Goal: Information Seeking & Learning: Learn about a topic

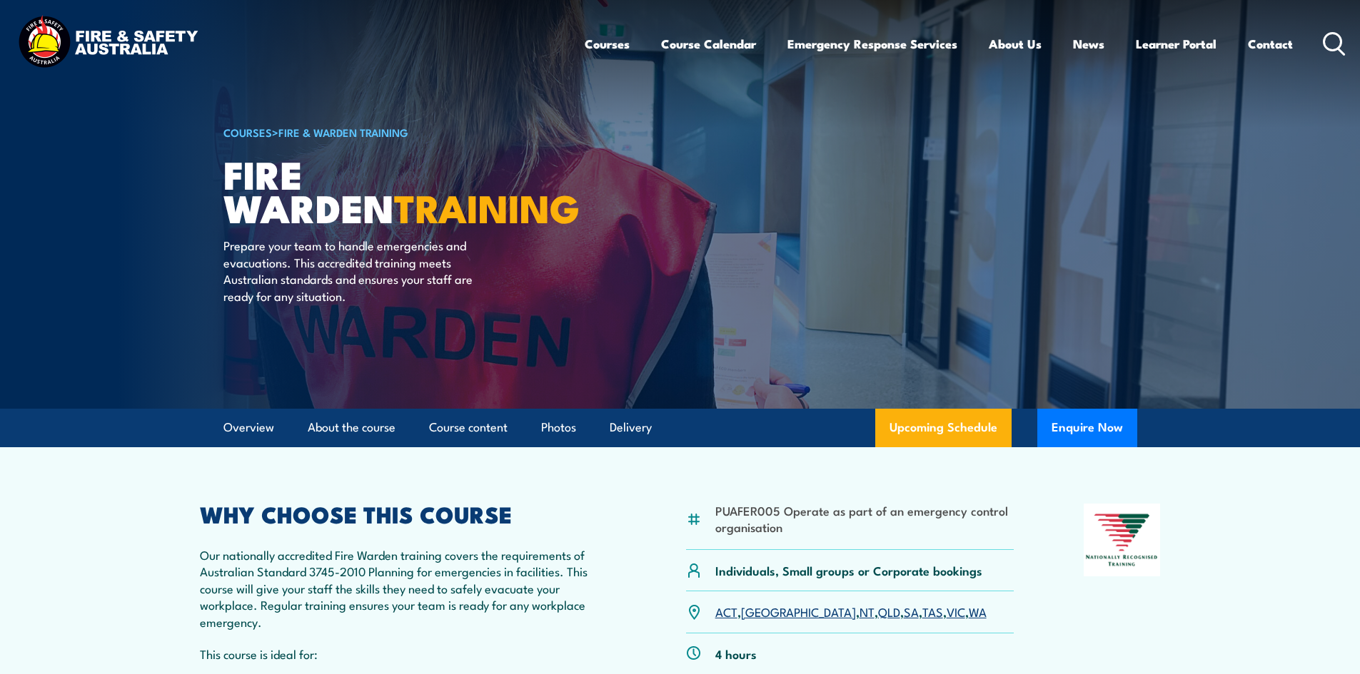
scroll to position [214, 0]
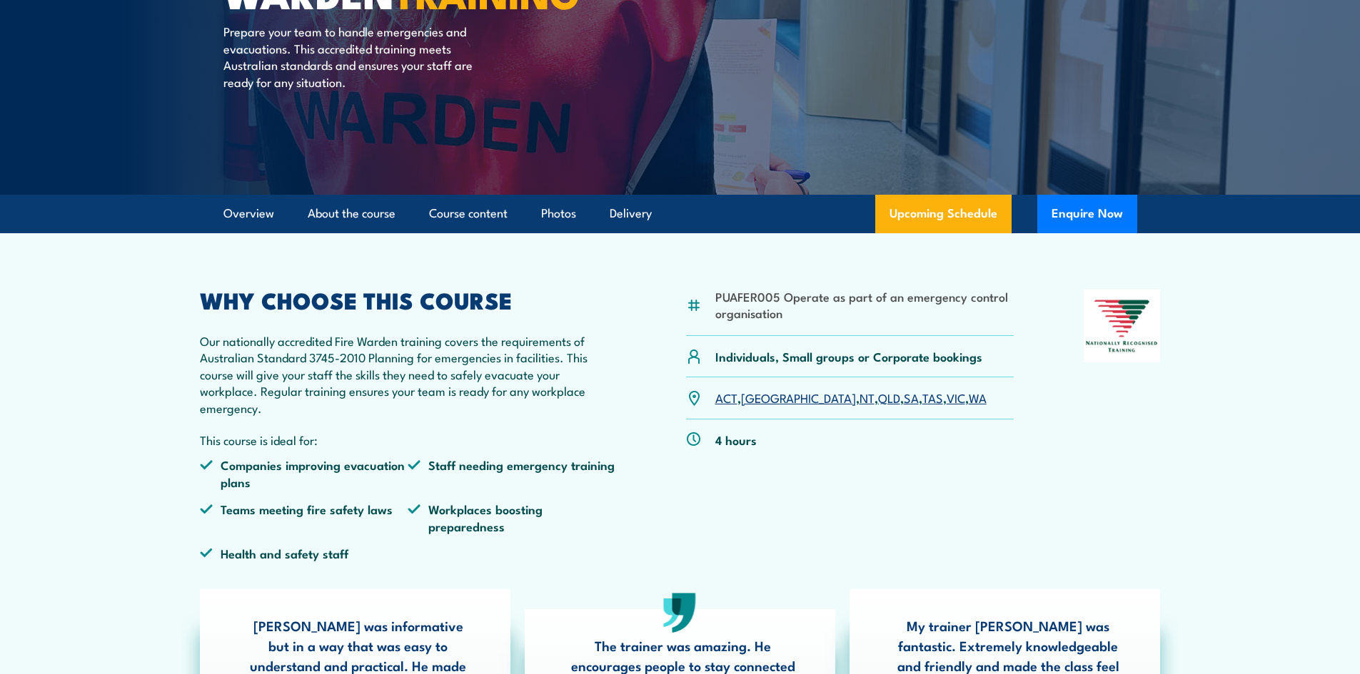
click at [904, 400] on link "SA" at bounding box center [911, 397] width 15 height 17
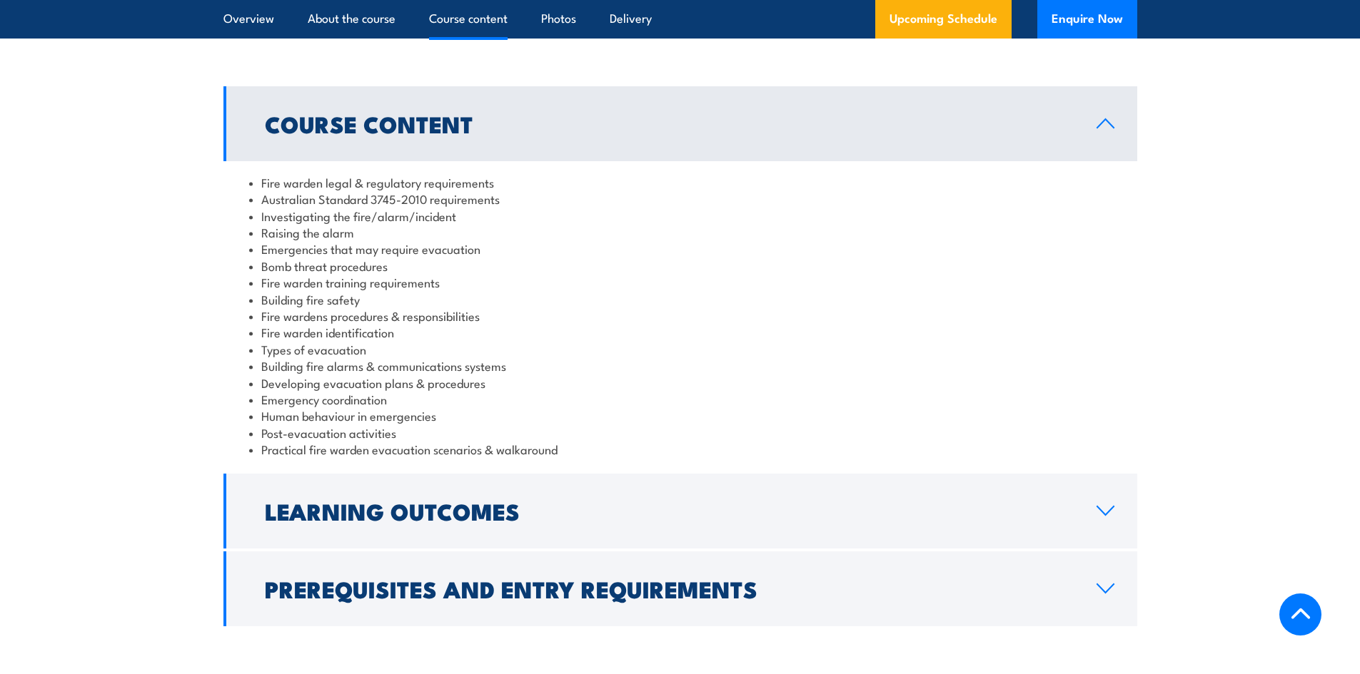
scroll to position [1441, 0]
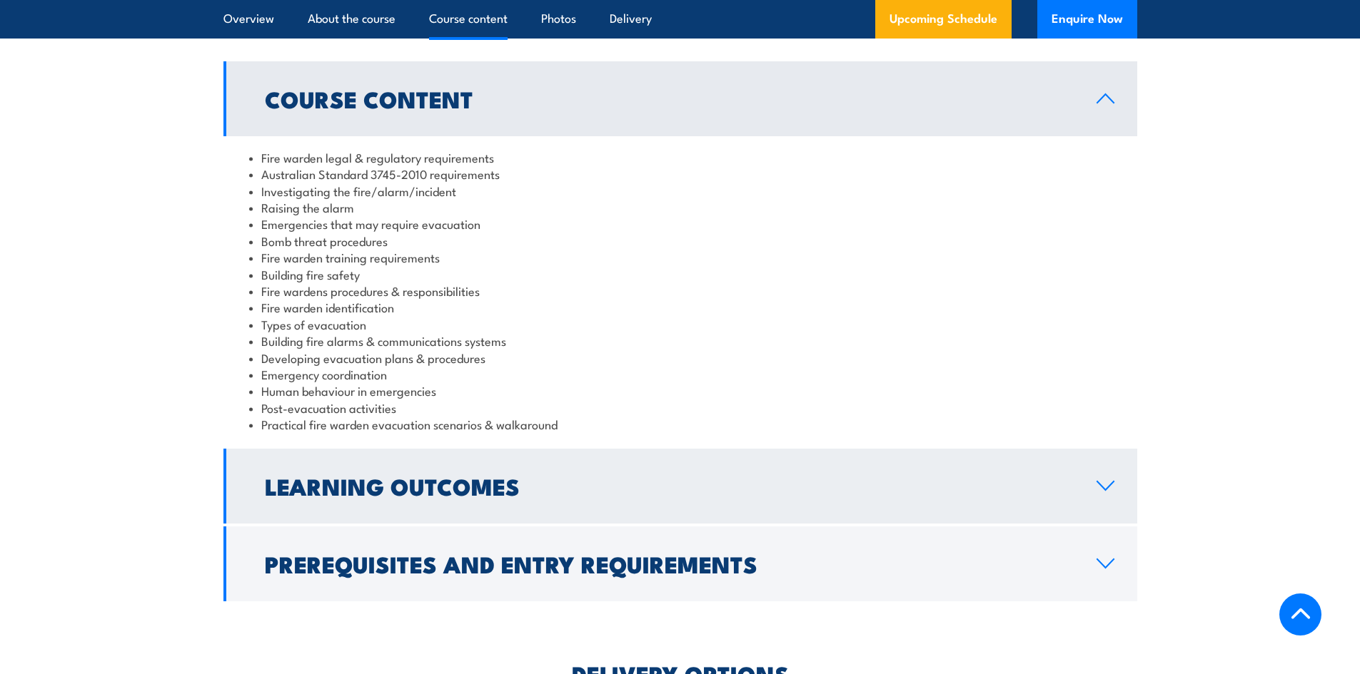
click at [469, 480] on h2 "Learning Outcomes" at bounding box center [669, 486] width 809 height 20
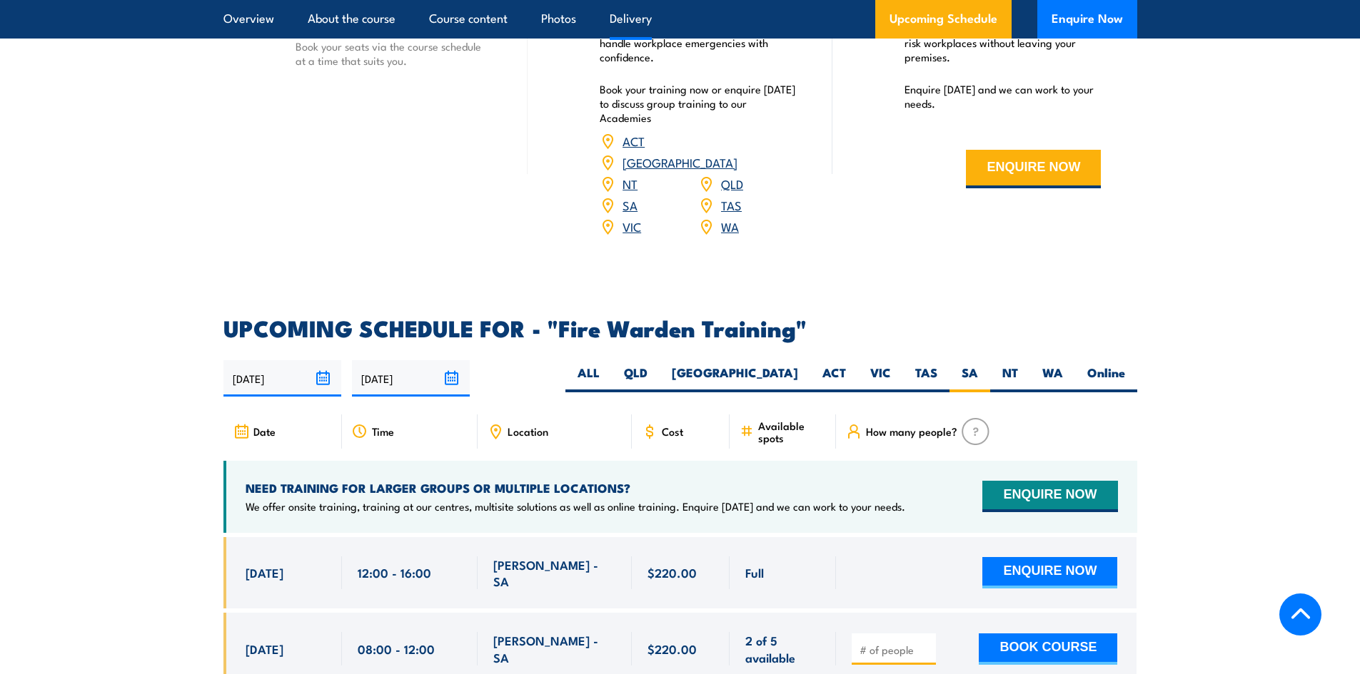
scroll to position [2212, 0]
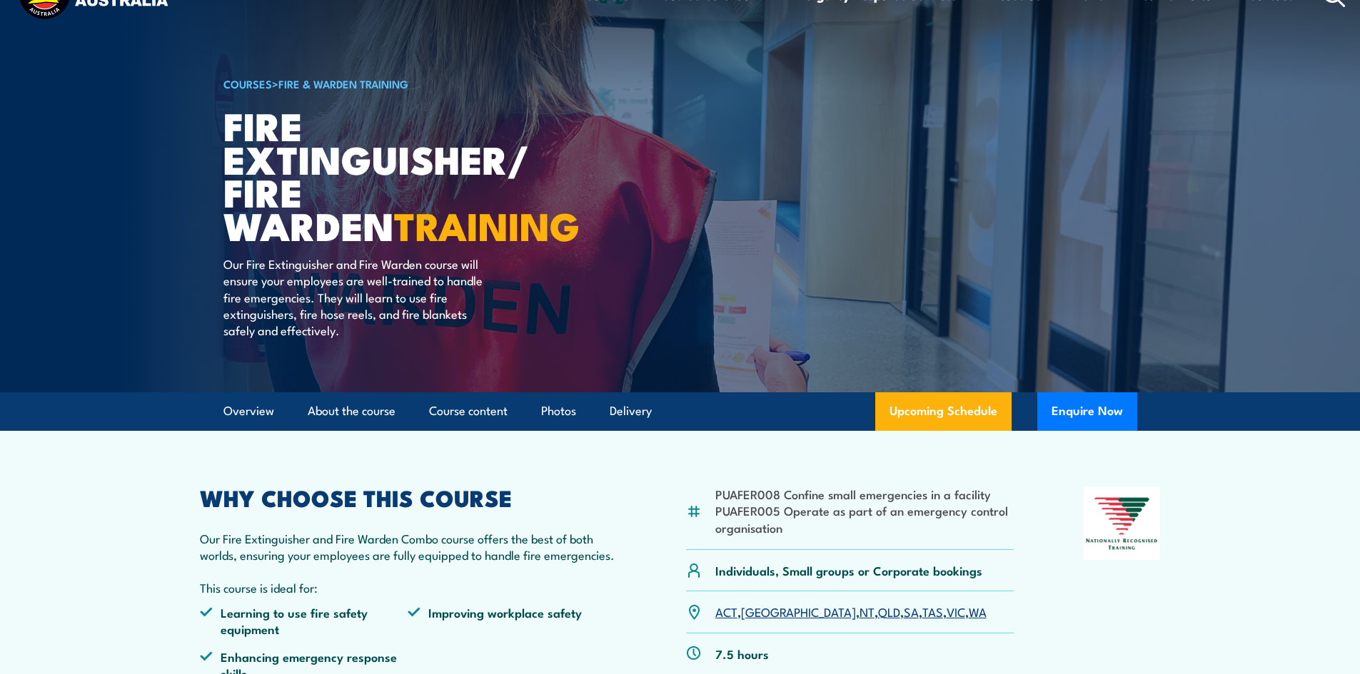
scroll to position [143, 0]
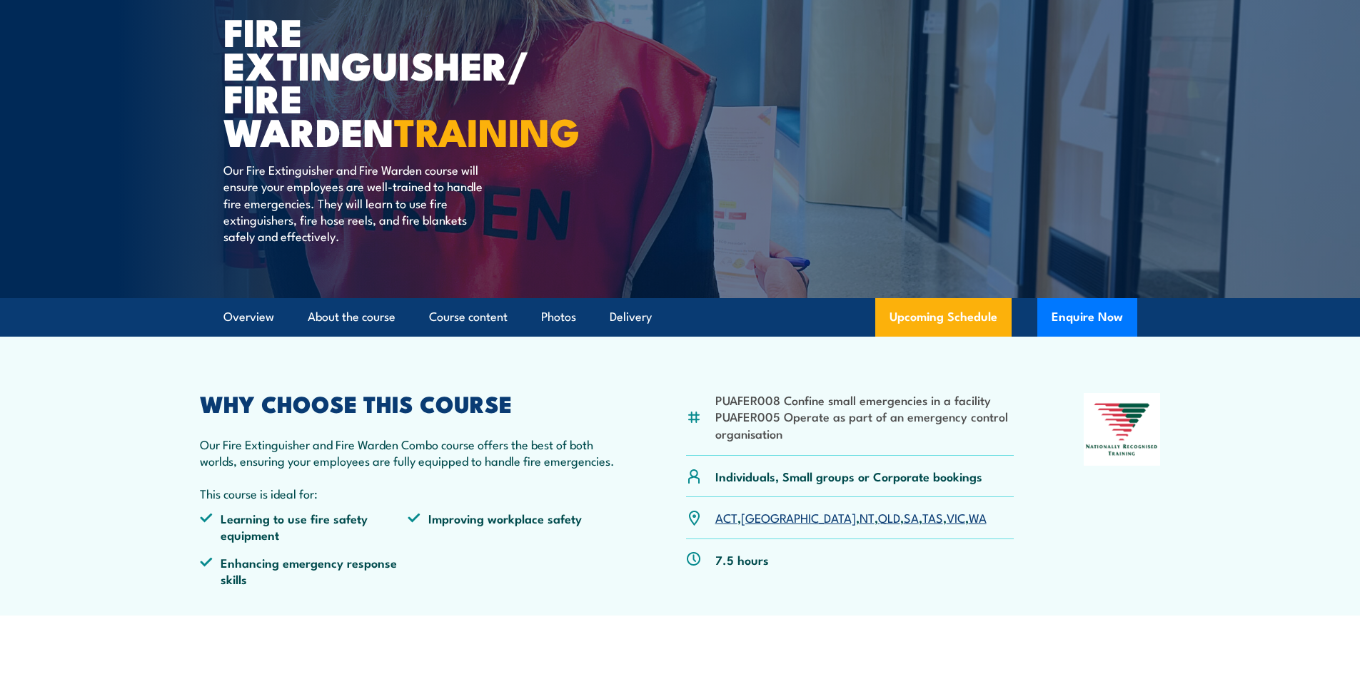
click at [904, 522] on link "SA" at bounding box center [911, 517] width 15 height 17
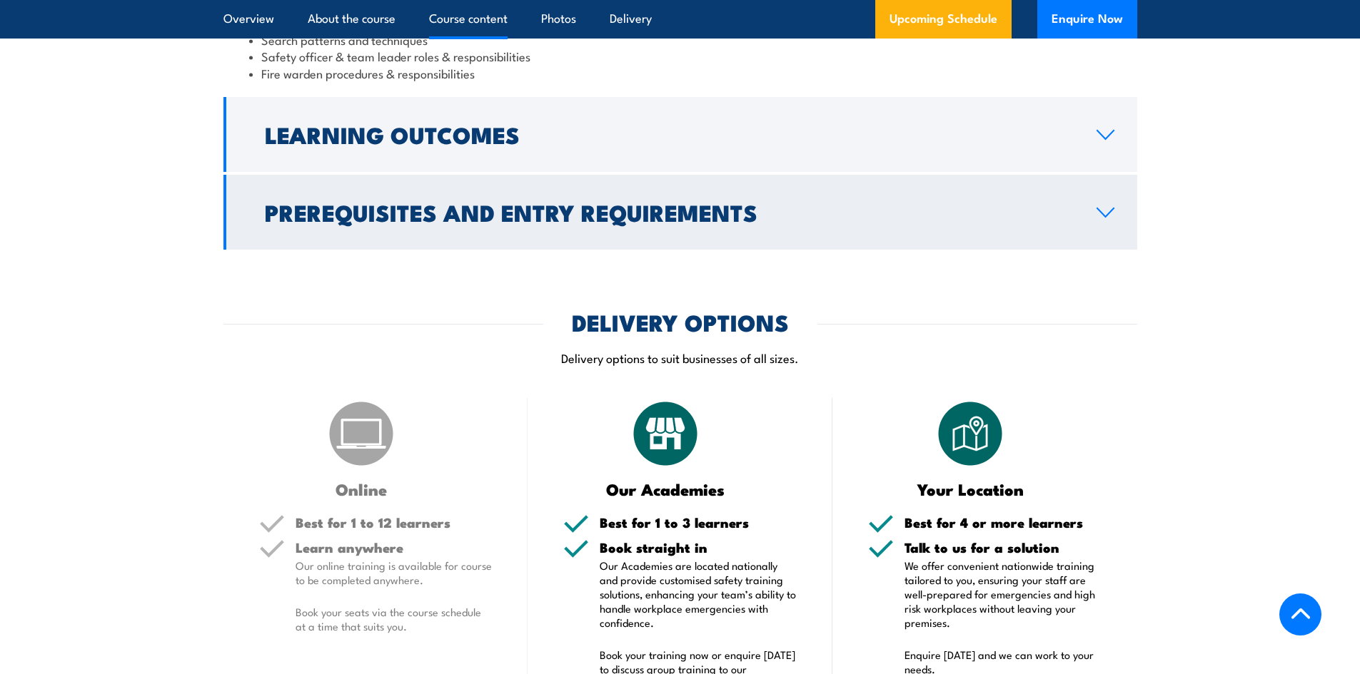
scroll to position [1202, 0]
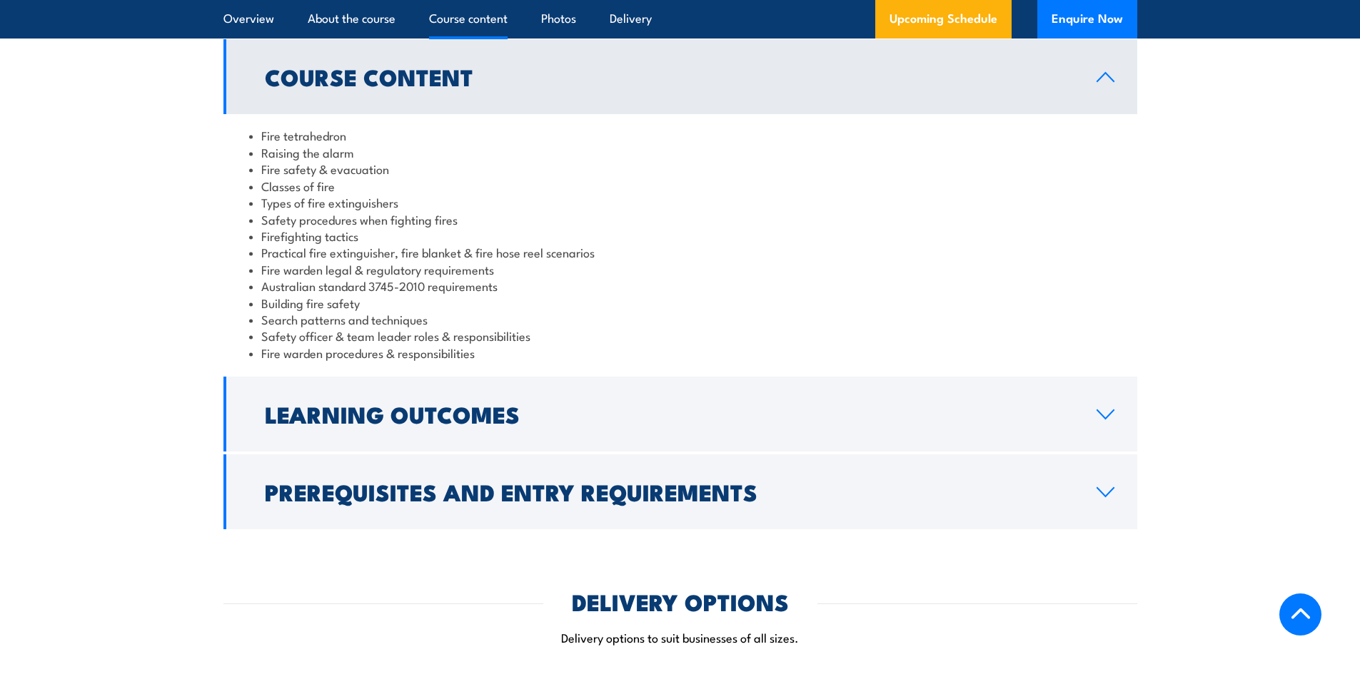
click at [511, 439] on link "Learning Outcomes" at bounding box center [680, 414] width 914 height 75
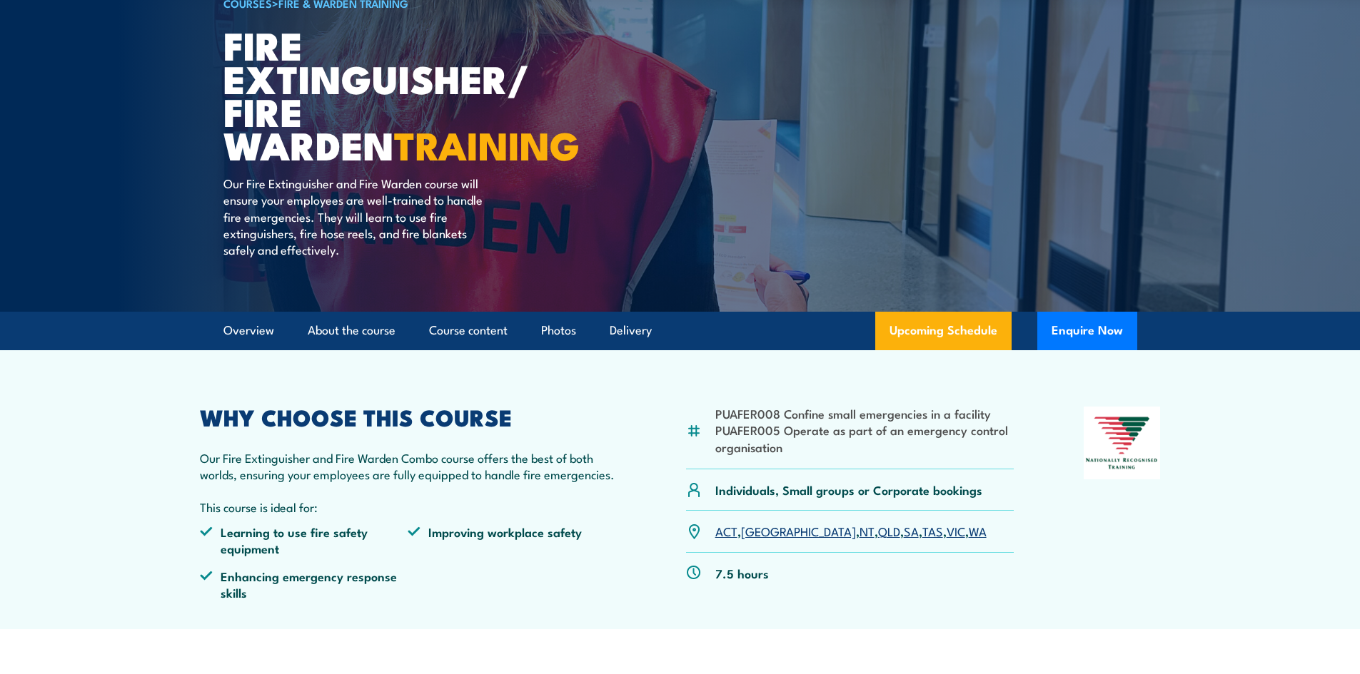
scroll to position [143, 0]
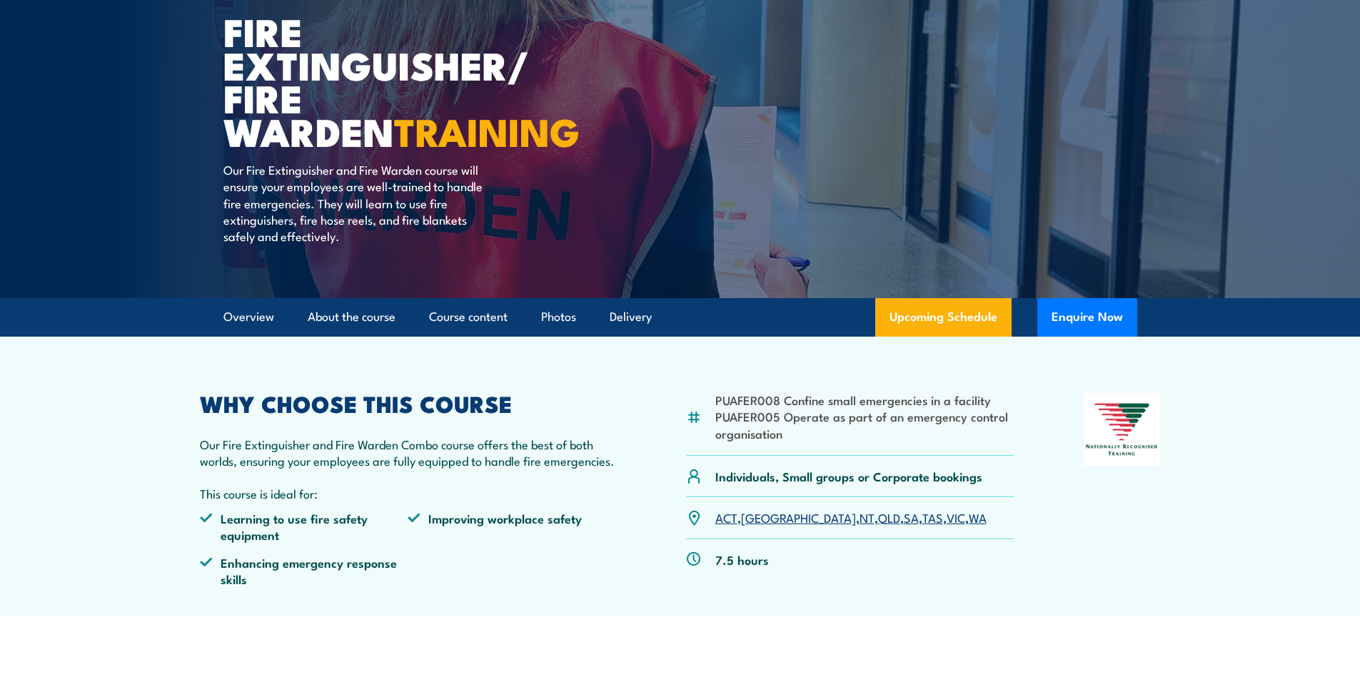
click at [904, 519] on link "SA" at bounding box center [911, 517] width 15 height 17
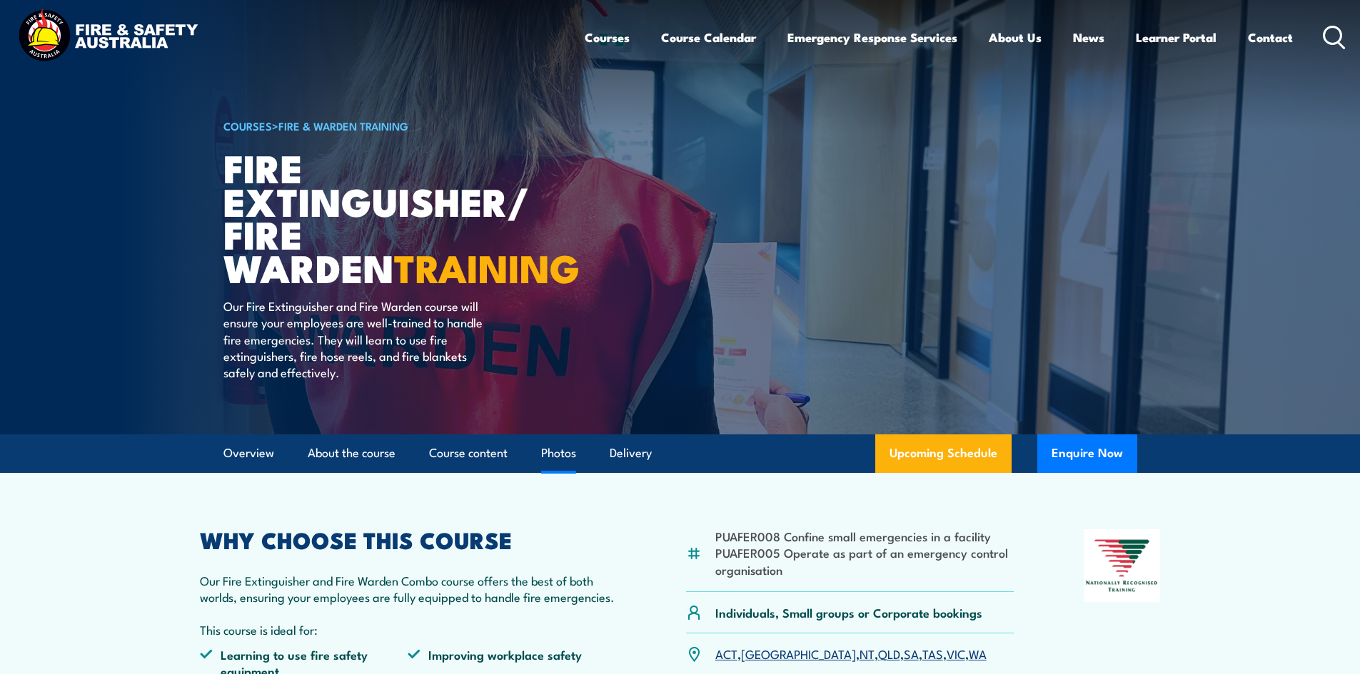
scroll to position [0, 0]
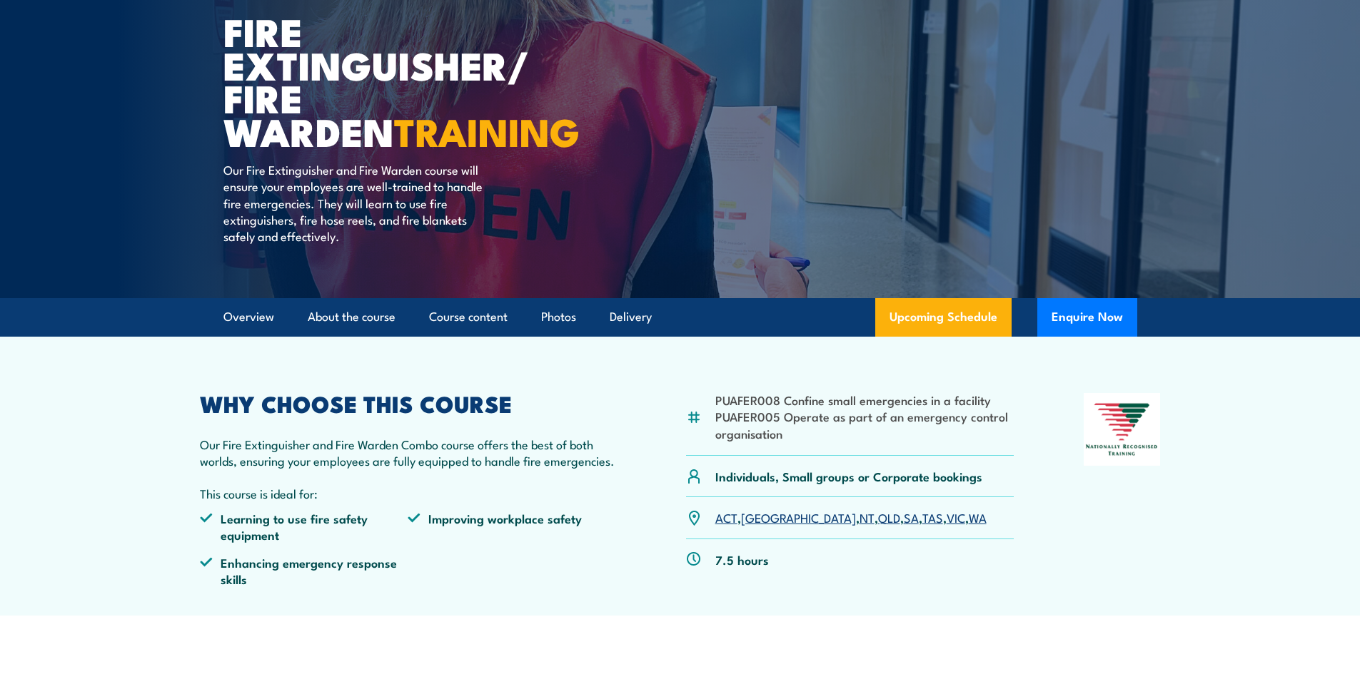
click at [904, 522] on link "SA" at bounding box center [911, 517] width 15 height 17
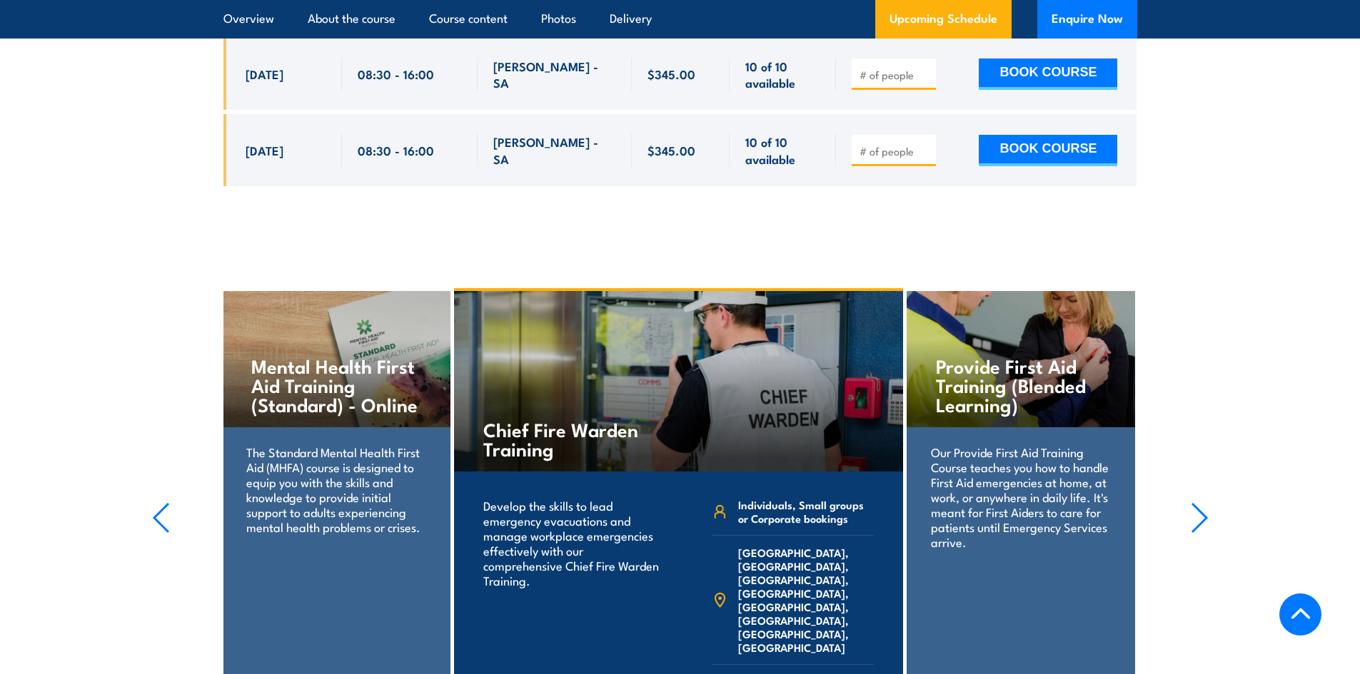
scroll to position [3057, 0]
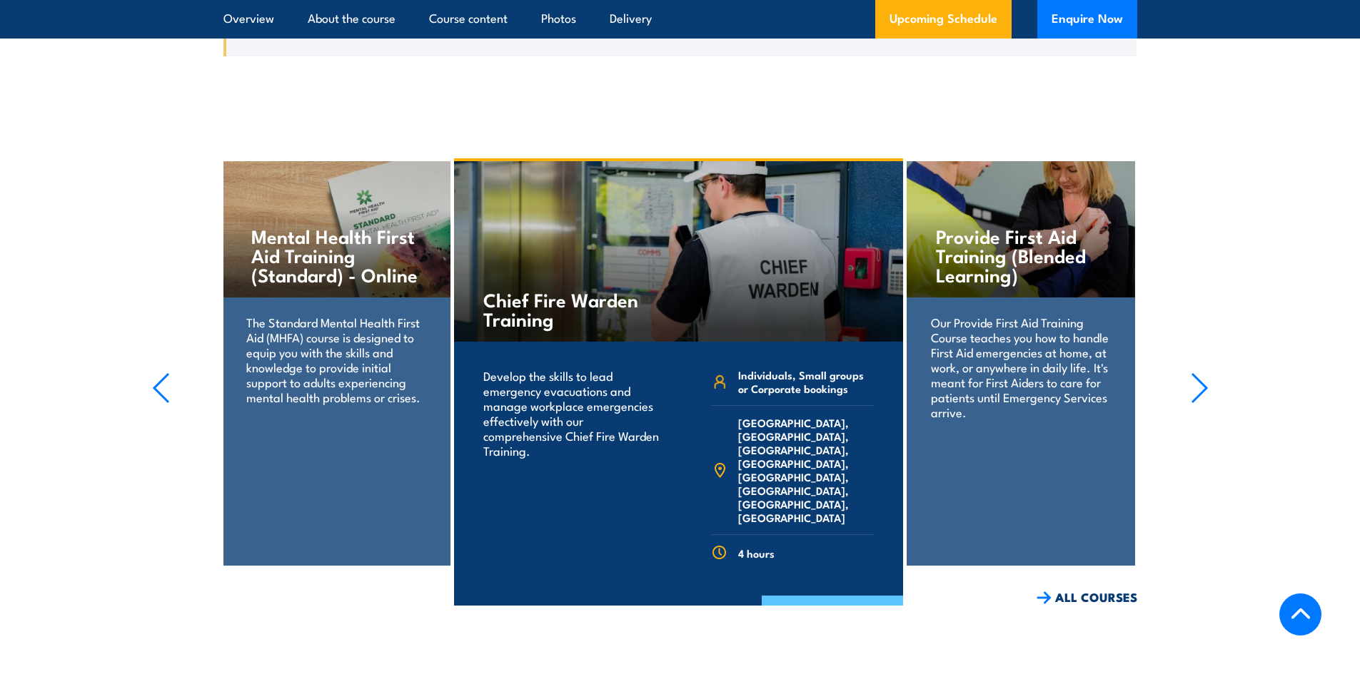
click at [813, 596] on link "COURSE DETAILS" at bounding box center [832, 614] width 141 height 37
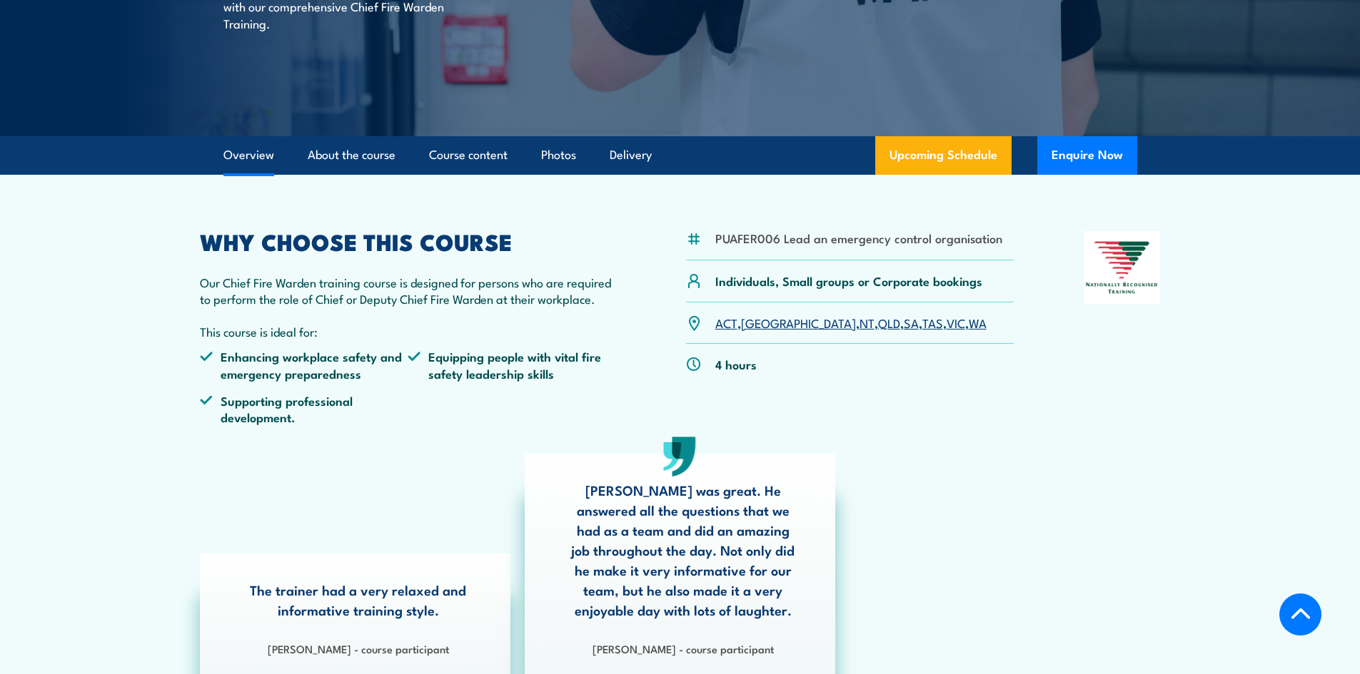
scroll to position [357, 0]
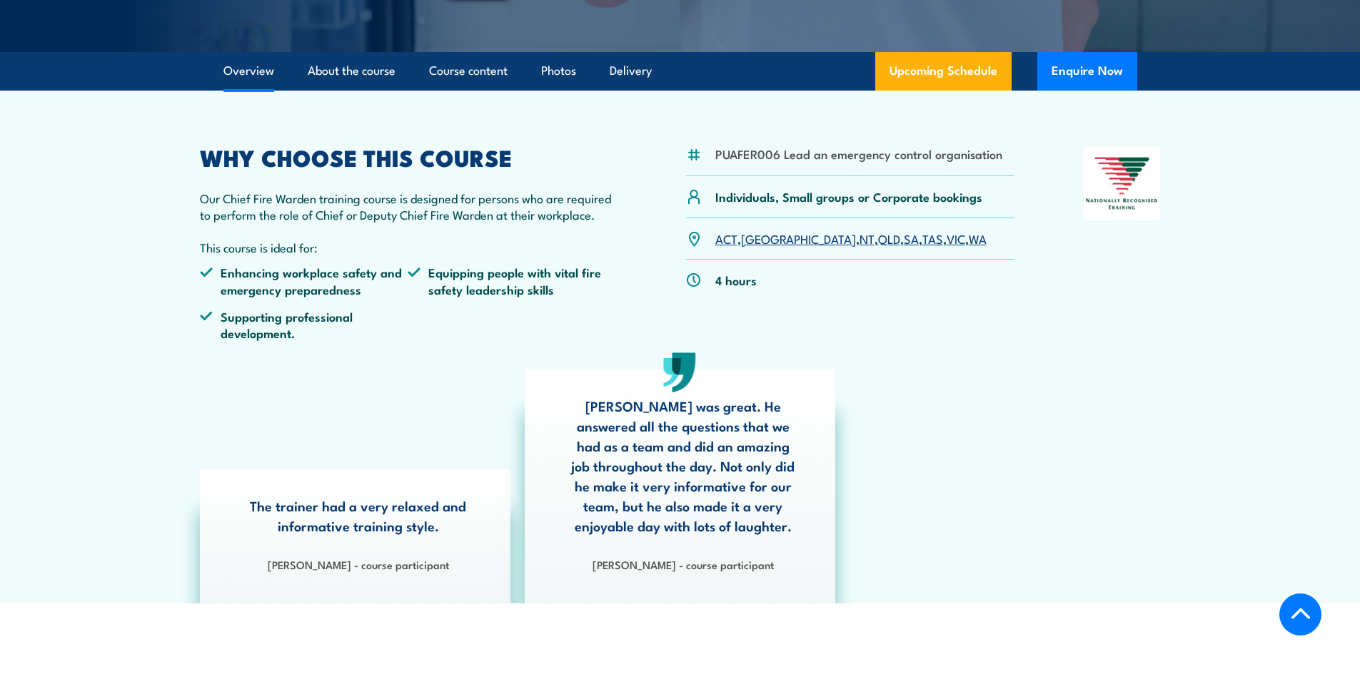
click at [904, 238] on link "SA" at bounding box center [911, 238] width 15 height 17
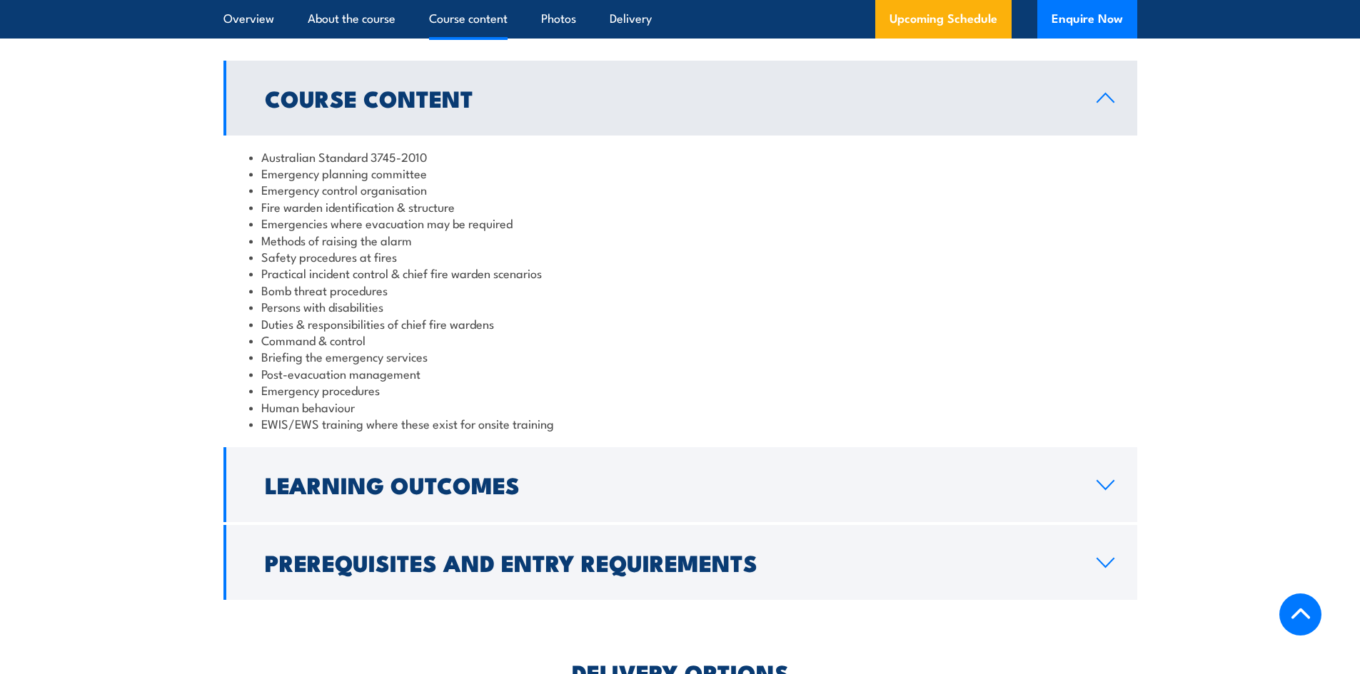
scroll to position [1332, 0]
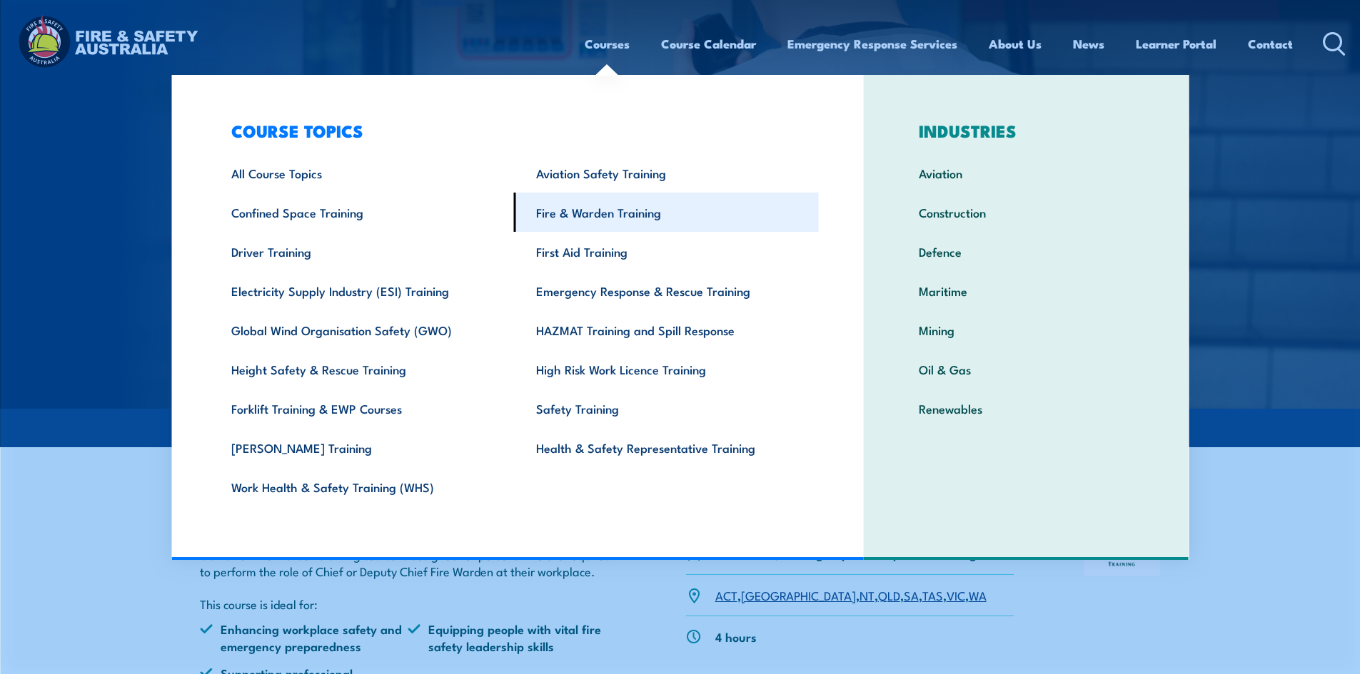
click at [607, 218] on link "Fire & Warden Training" at bounding box center [666, 212] width 305 height 39
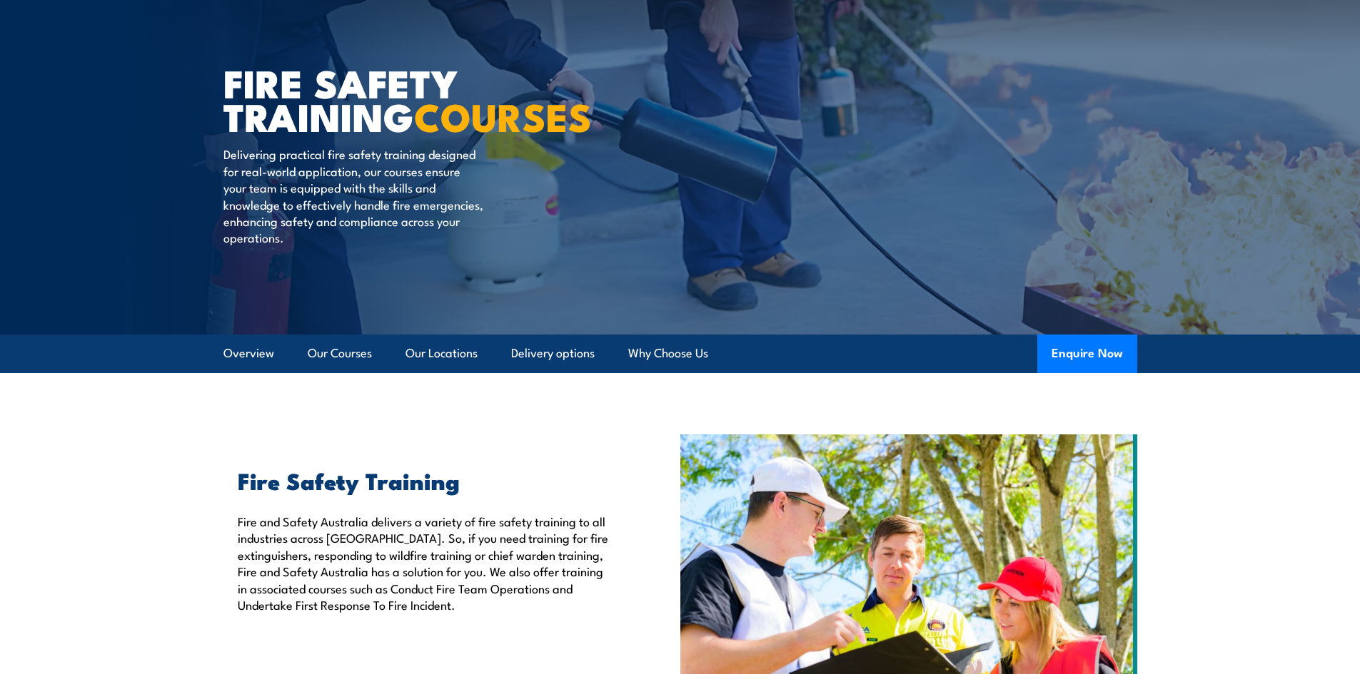
scroll to position [143, 0]
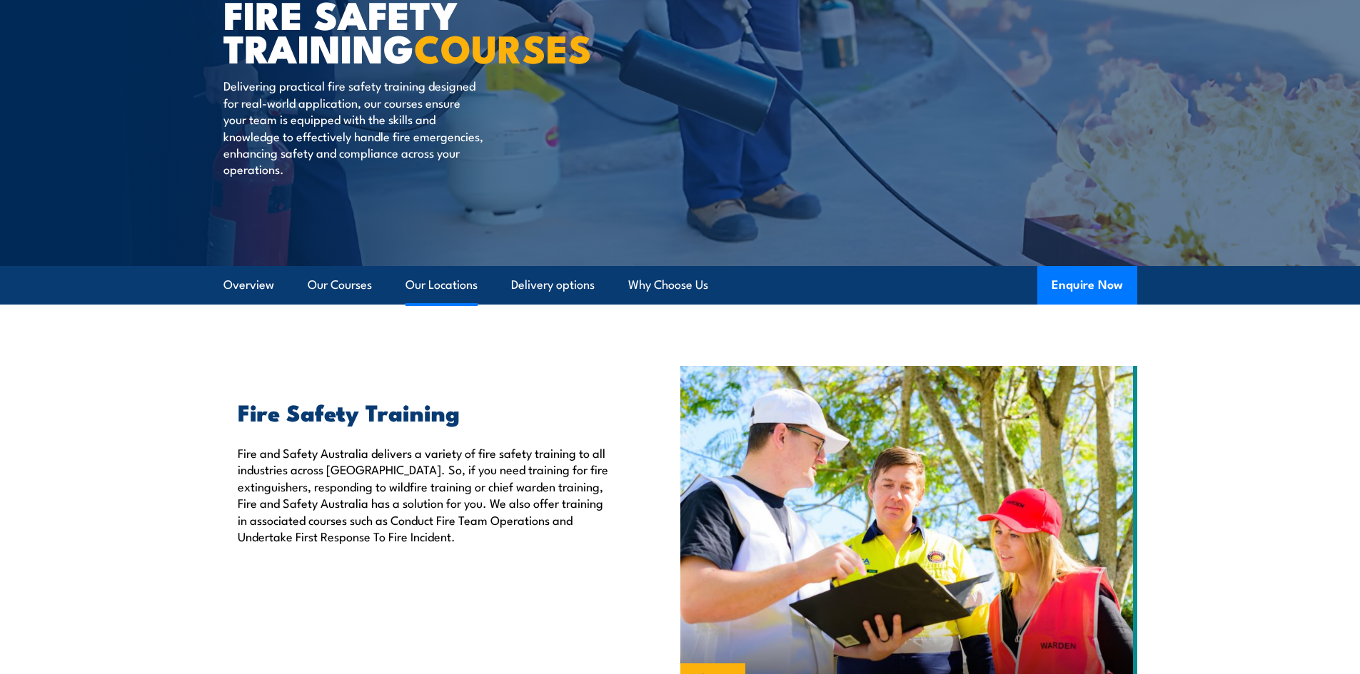
click at [435, 283] on link "Our Locations" at bounding box center [441, 285] width 72 height 38
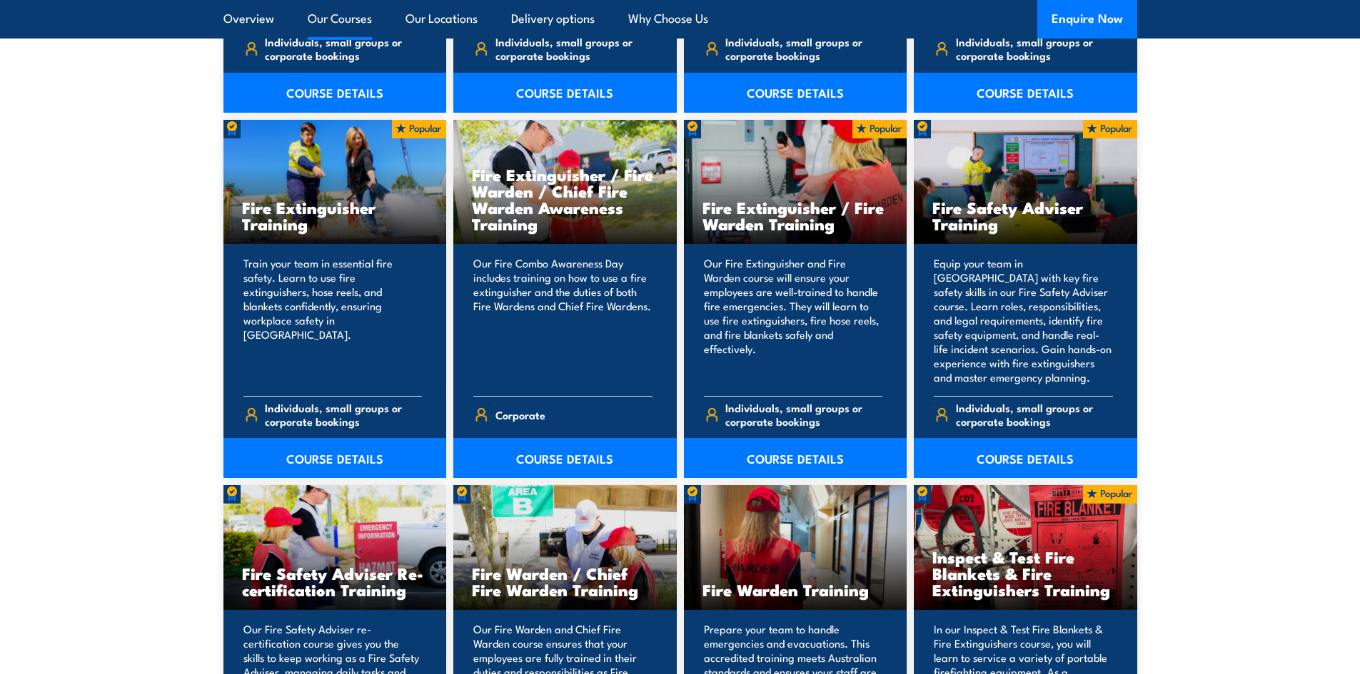
scroll to position [1427, 0]
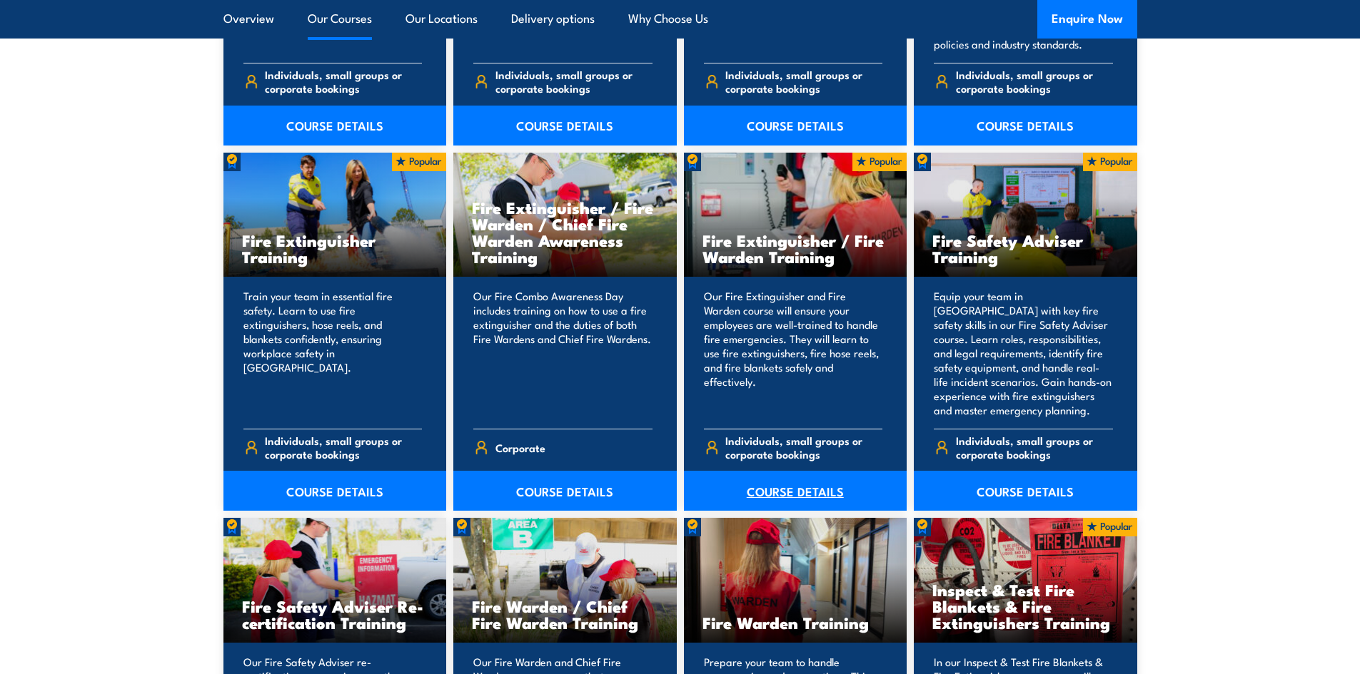
click at [801, 490] on link "COURSE DETAILS" at bounding box center [795, 491] width 223 height 40
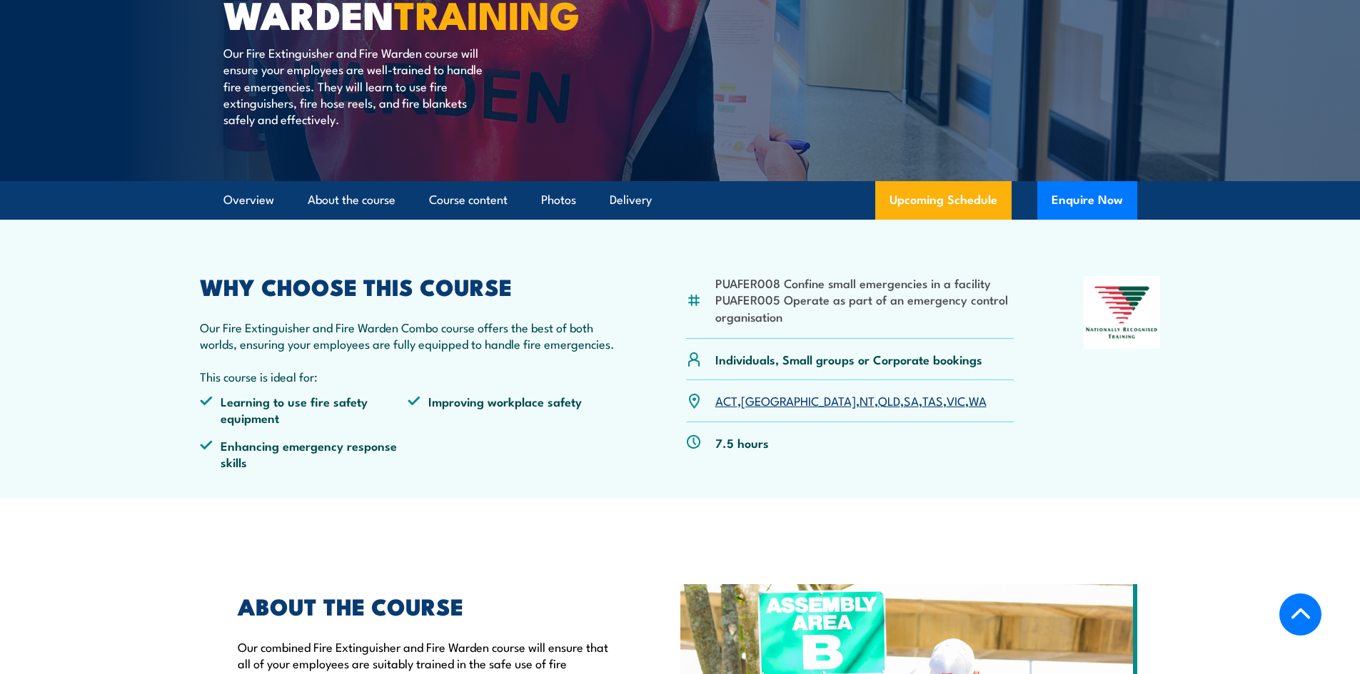
scroll to position [285, 0]
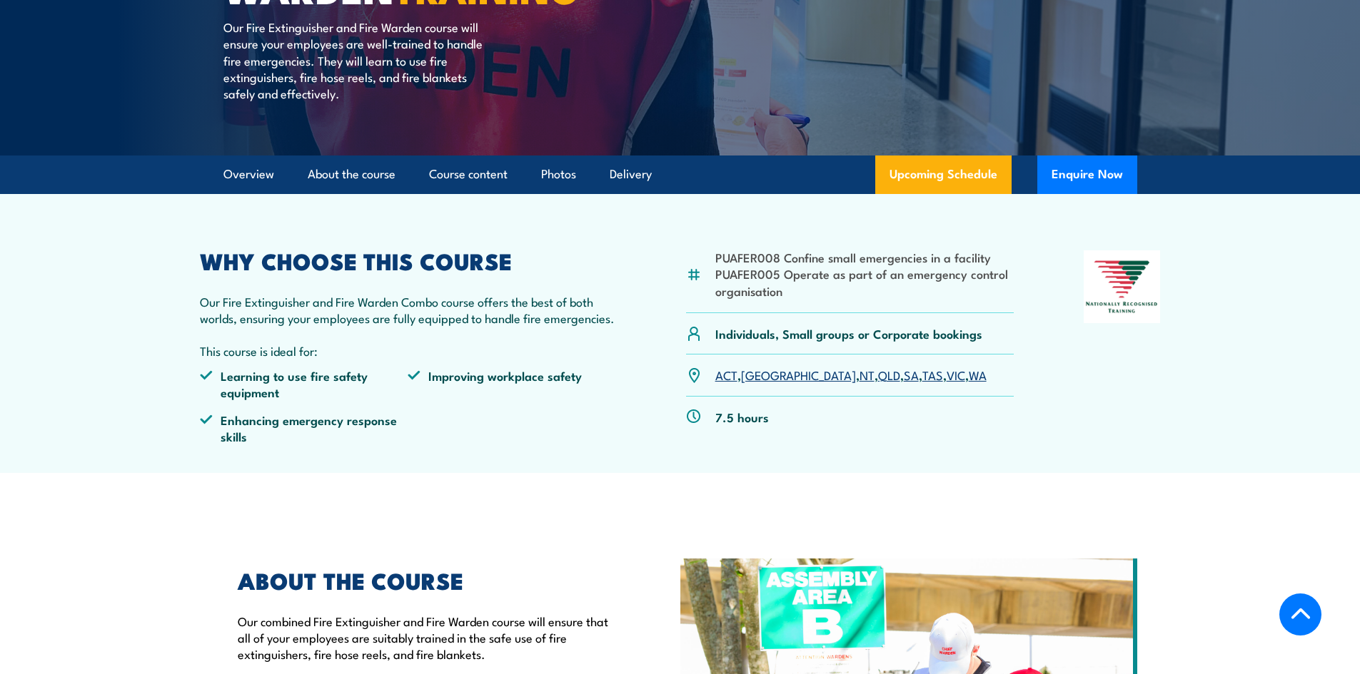
click at [904, 373] on link "SA" at bounding box center [911, 374] width 15 height 17
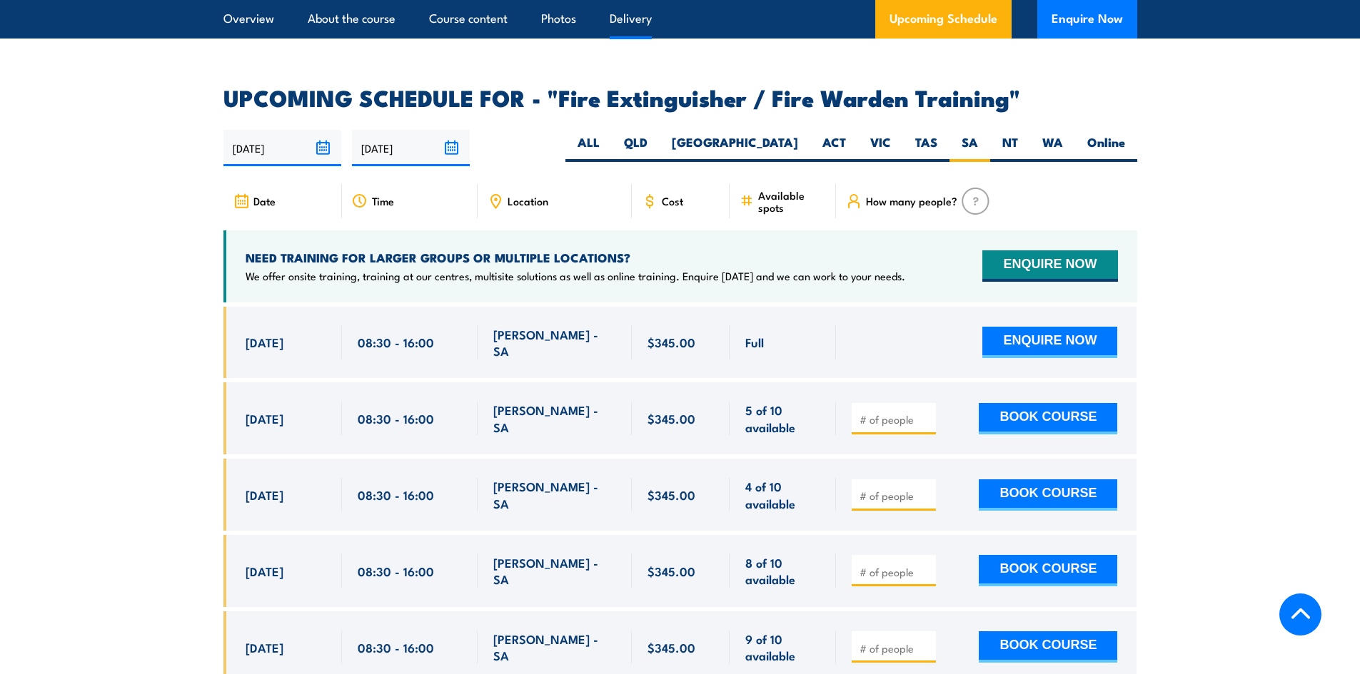
scroll to position [2344, 0]
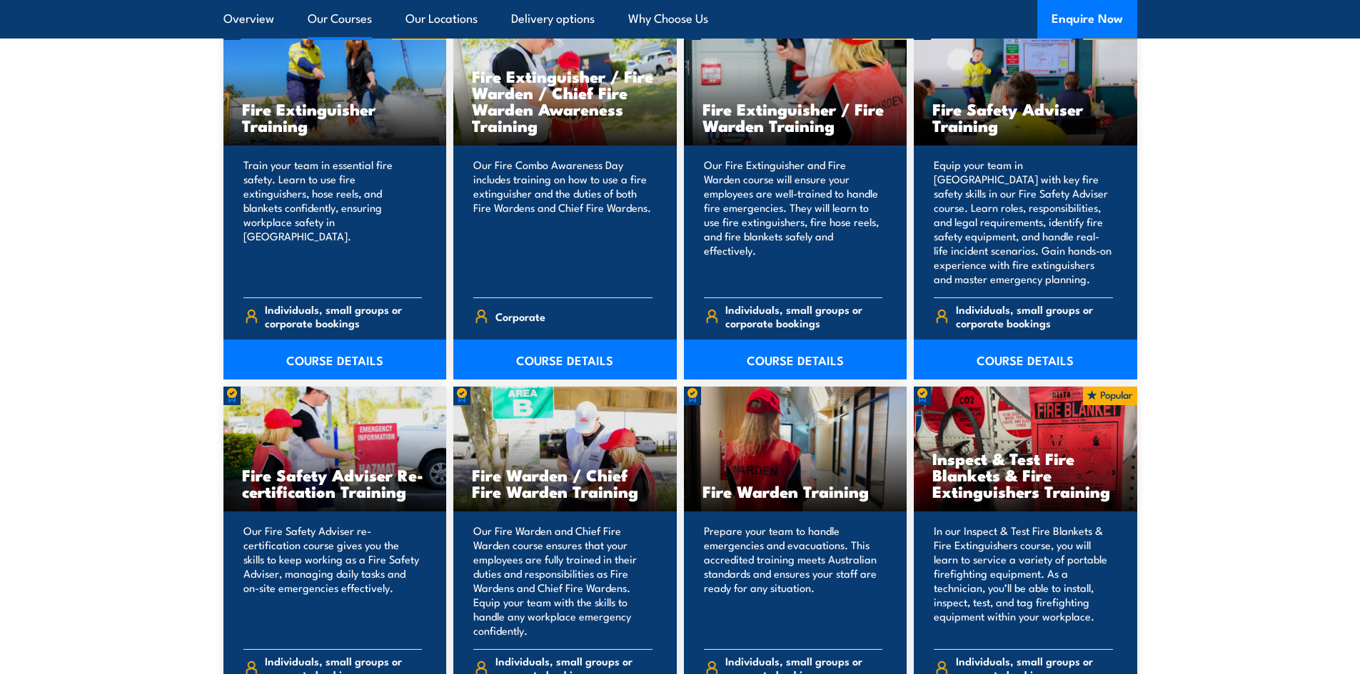
scroll to position [1642, 0]
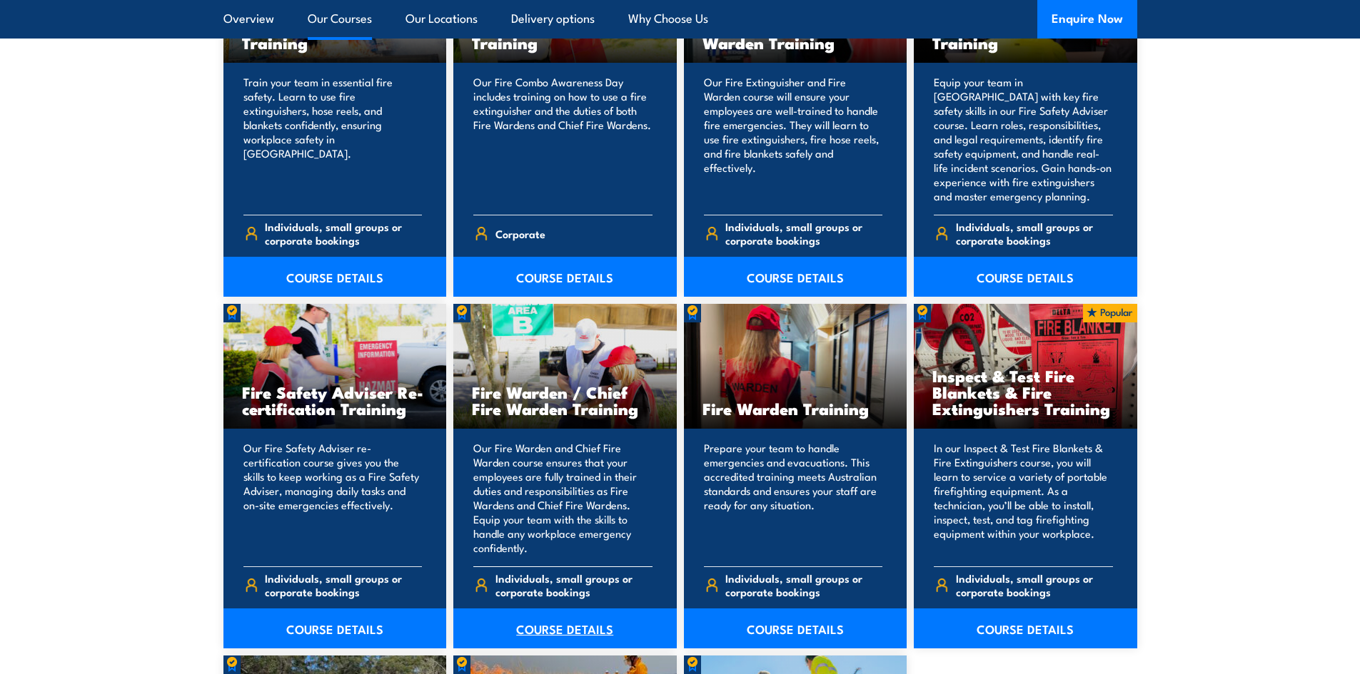
click at [549, 622] on link "COURSE DETAILS" at bounding box center [564, 629] width 223 height 40
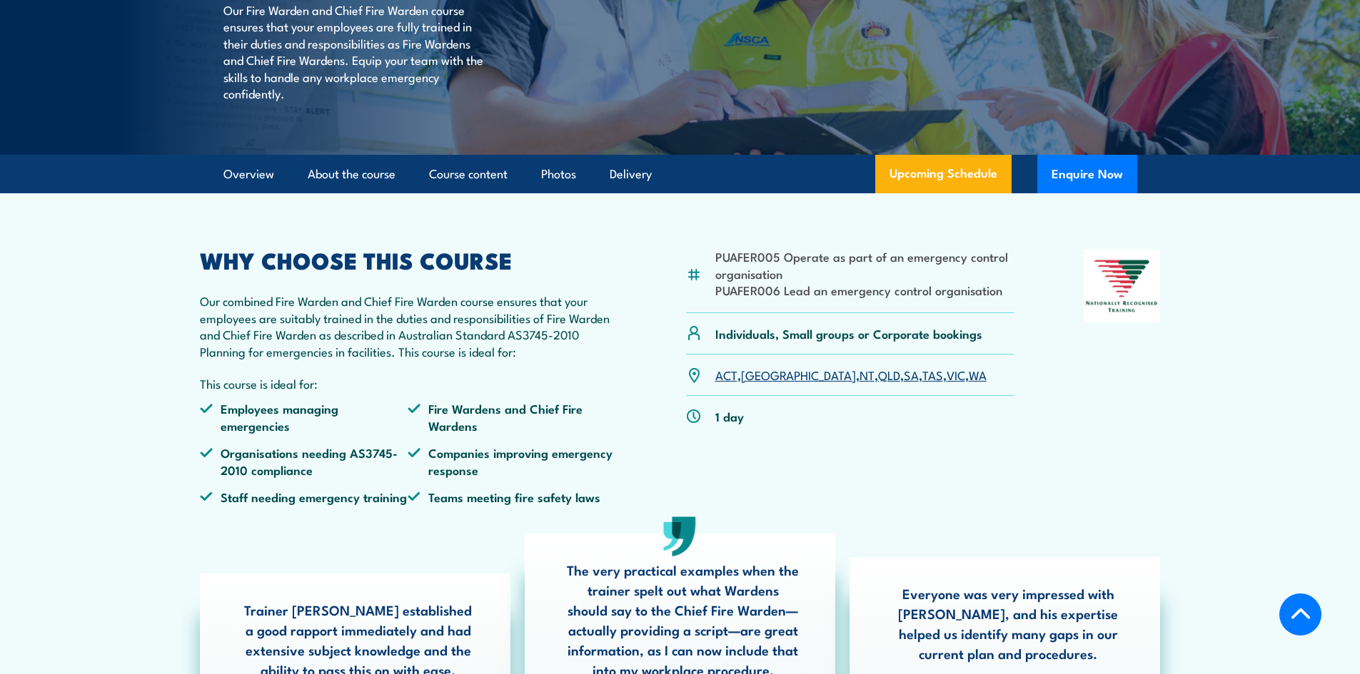
scroll to position [285, 0]
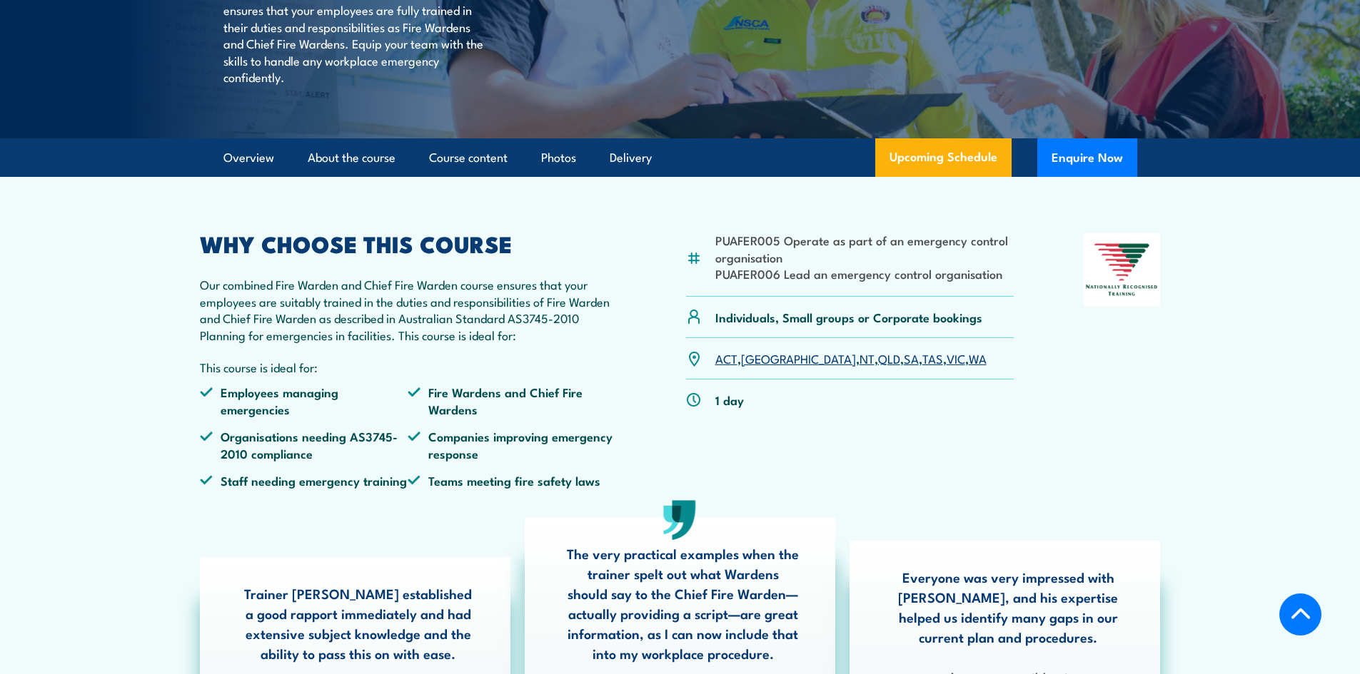
click at [904, 367] on link "SA" at bounding box center [911, 358] width 15 height 17
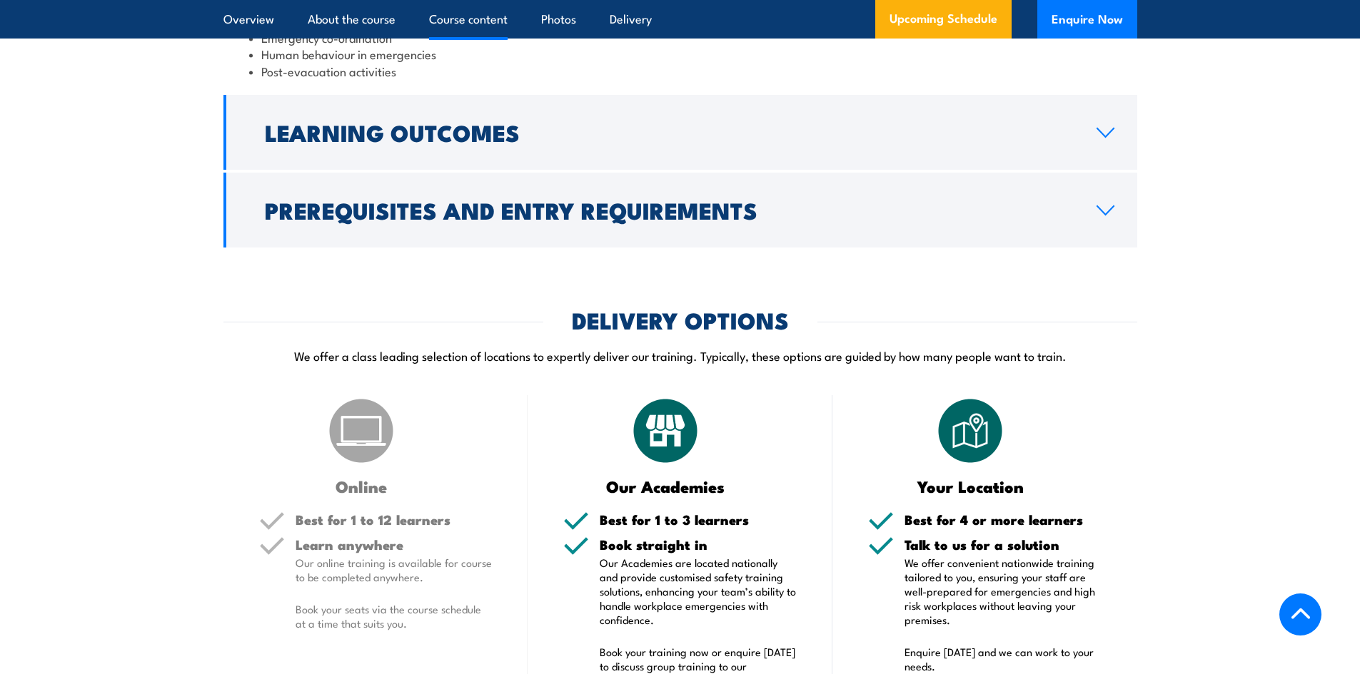
scroll to position [1529, 0]
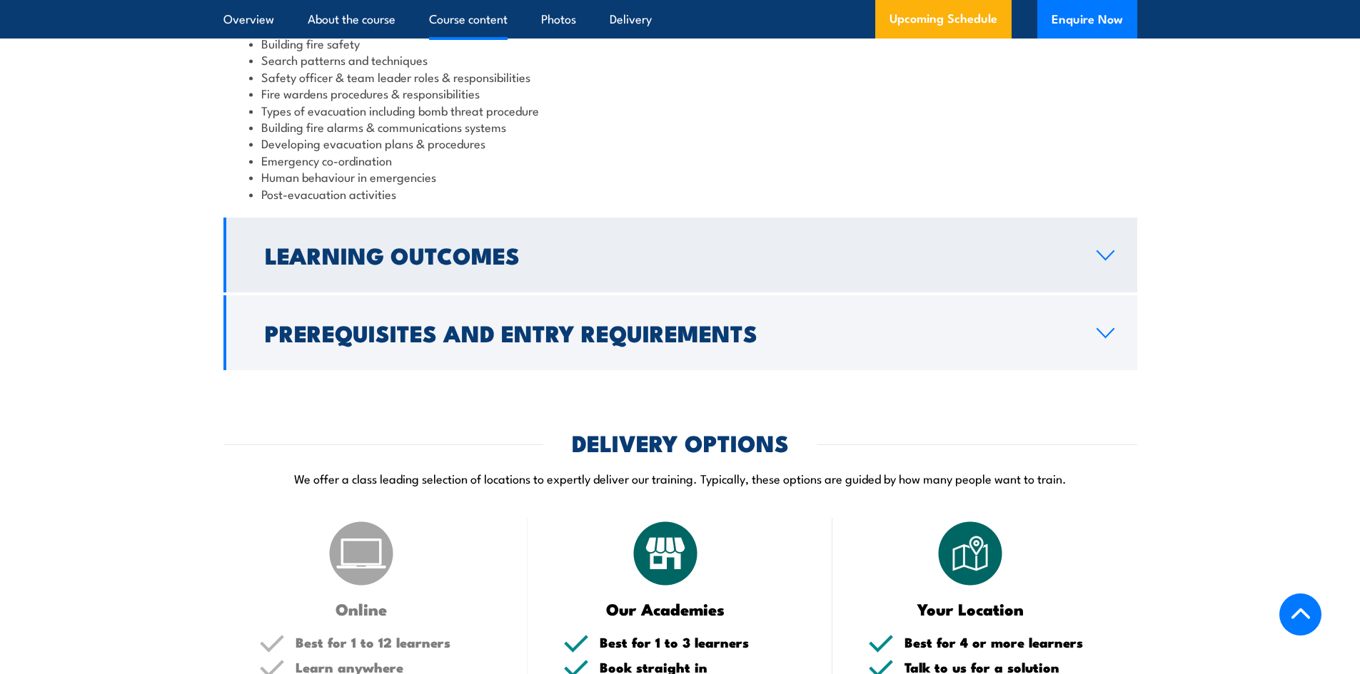
click at [626, 265] on h2 "Learning Outcomes" at bounding box center [669, 255] width 809 height 20
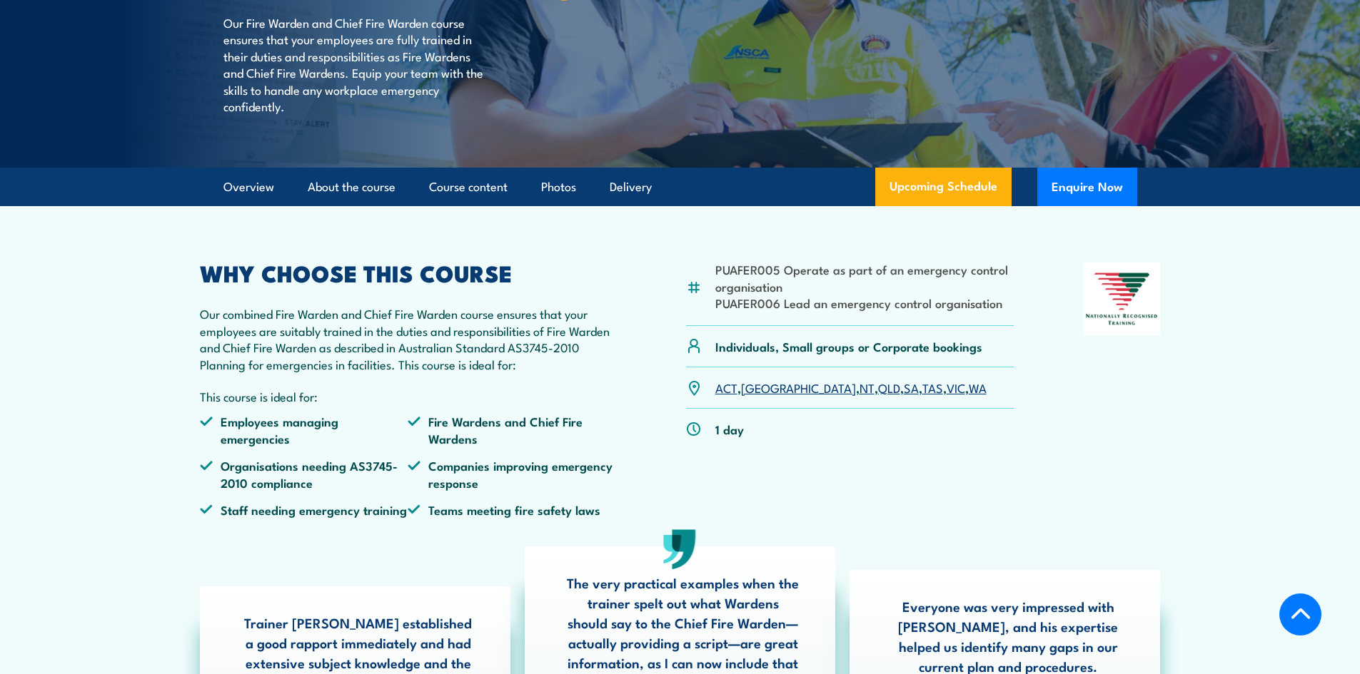
scroll to position [244, 0]
